Goal: Check status: Verify the current state of an ongoing process or item

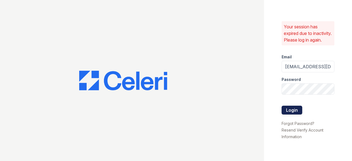
click at [289, 113] on button "Login" at bounding box center [292, 110] width 21 height 9
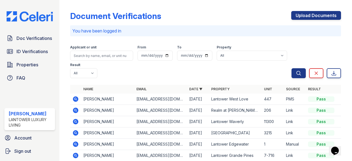
scroll to position [28, 0]
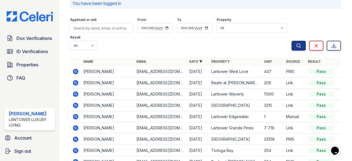
click at [75, 127] on icon at bounding box center [75, 127] width 1 height 1
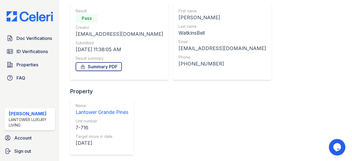
scroll to position [55, 0]
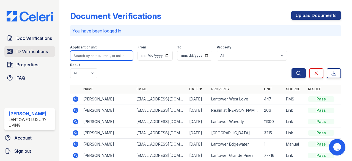
drag, startPoint x: 87, startPoint y: 55, endPoint x: 40, endPoint y: 52, distance: 46.6
click at [87, 55] on input "search" at bounding box center [101, 56] width 63 height 10
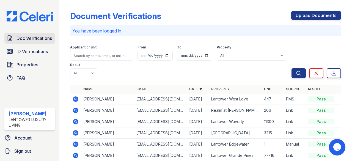
click at [31, 40] on span "Doc Verifications" at bounding box center [34, 38] width 35 height 7
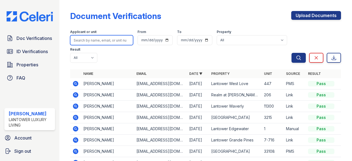
click at [75, 42] on input "search" at bounding box center [101, 40] width 63 height 10
paste input "[EMAIL_ADDRESS][DOMAIN_NAME]"
type input "[EMAIL_ADDRESS][DOMAIN_NAME]"
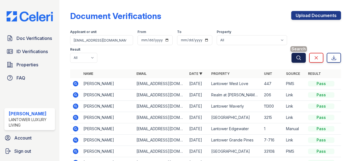
click at [296, 58] on icon "submit" at bounding box center [299, 58] width 6 height 6
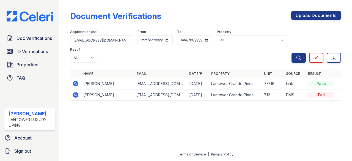
click at [78, 97] on icon at bounding box center [75, 95] width 7 height 7
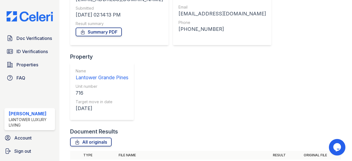
scroll to position [110, 0]
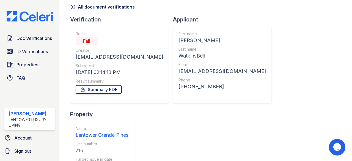
scroll to position [16, 0]
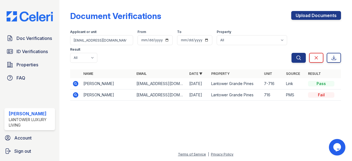
click at [75, 82] on icon at bounding box center [75, 83] width 7 height 7
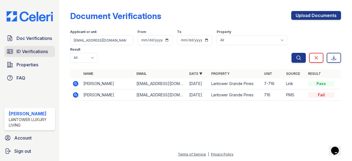
click at [29, 53] on span "ID Verifications" at bounding box center [32, 51] width 31 height 7
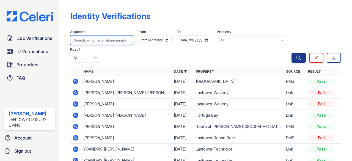
paste input "[EMAIL_ADDRESS][DOMAIN_NAME]"
type input "[EMAIL_ADDRESS][DOMAIN_NAME]"
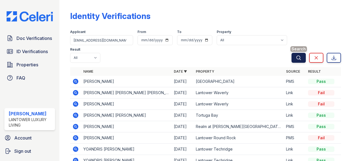
click at [292, 58] on button "Search" at bounding box center [299, 58] width 14 height 10
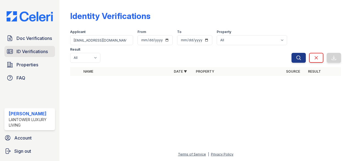
click at [47, 51] on span "ID Verifications" at bounding box center [32, 51] width 31 height 7
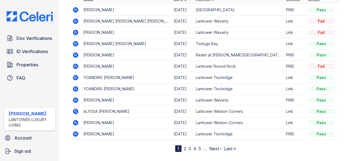
scroll to position [80, 0]
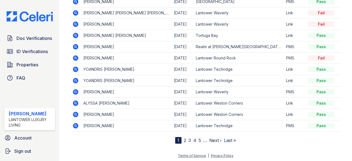
click at [184, 139] on link "2" at bounding box center [185, 141] width 2 height 6
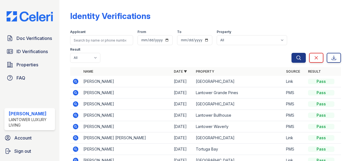
click at [76, 93] on icon at bounding box center [75, 92] width 7 height 7
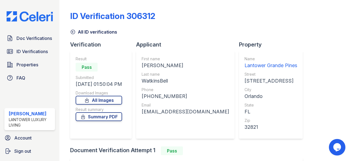
scroll to position [78, 0]
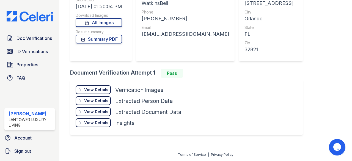
click at [96, 87] on div "View Details" at bounding box center [96, 90] width 24 height 6
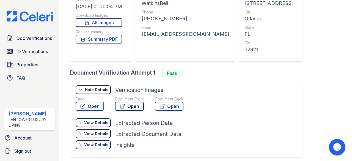
click at [138, 104] on link "Open" at bounding box center [129, 106] width 29 height 9
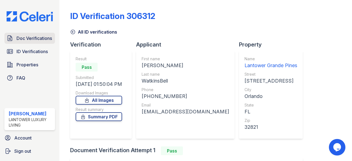
click at [33, 39] on span "Doc Verifications" at bounding box center [34, 38] width 35 height 7
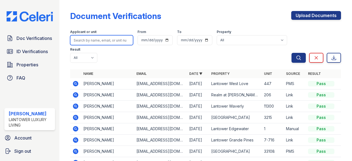
drag, startPoint x: 94, startPoint y: 43, endPoint x: 100, endPoint y: 44, distance: 6.7
click at [99, 44] on input "search" at bounding box center [101, 40] width 63 height 10
type input "[PERSON_NAME]"
click at [292, 53] on button "Search" at bounding box center [299, 58] width 14 height 10
